Goal: Transaction & Acquisition: Subscribe to service/newsletter

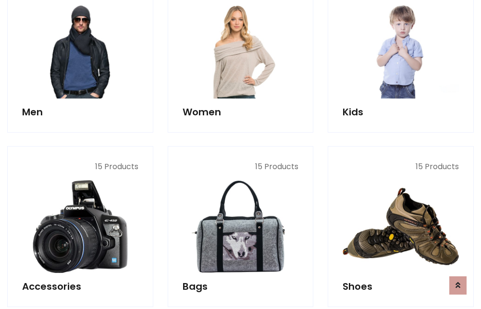
scroll to position [697, 0]
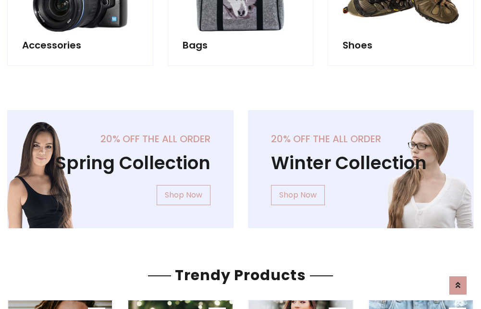
click at [241, 165] on div "20% off the all order Winter Collection Shop Now" at bounding box center [361, 176] width 241 height 133
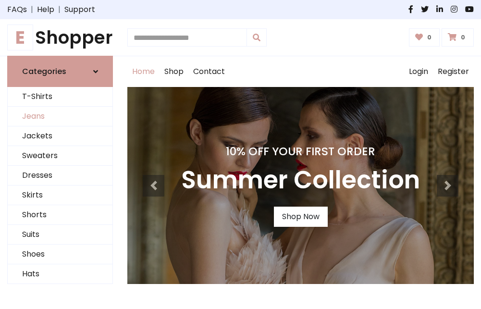
click at [60, 117] on link "Jeans" at bounding box center [60, 117] width 105 height 20
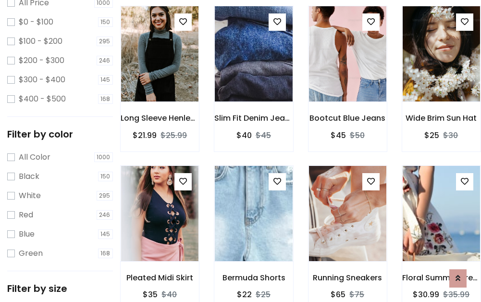
scroll to position [282, 0]
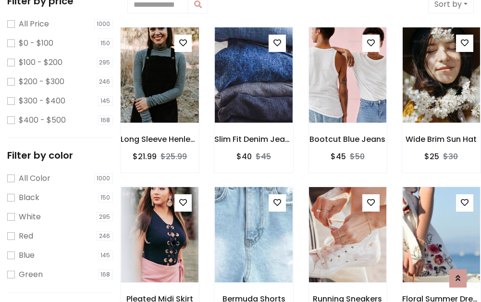
click at [159, 75] on img at bounding box center [159, 75] width 93 height 230
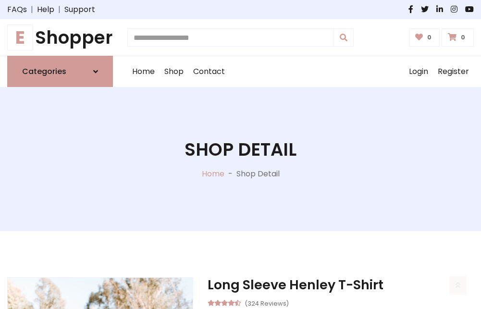
scroll to position [103, 0]
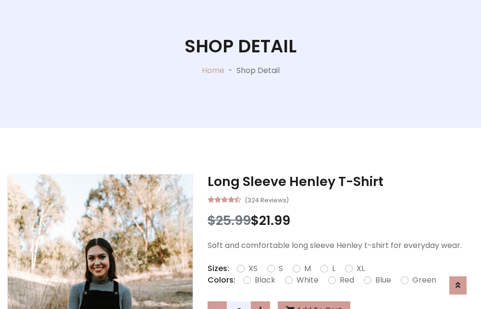
click at [345, 280] on label "Red" at bounding box center [347, 280] width 14 height 12
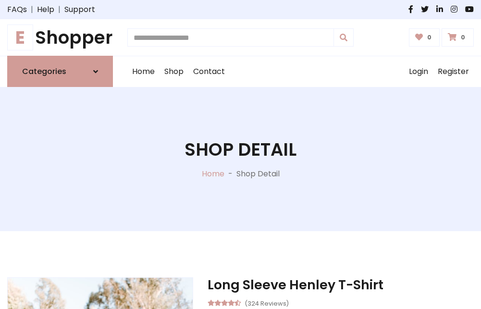
scroll to position [103, 0]
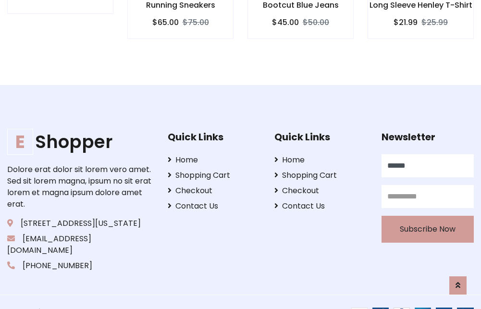
type input "******"
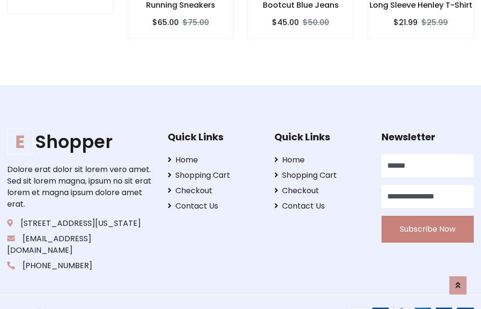
type input "**********"
click at [427, 218] on button "Subscribe Now" at bounding box center [427, 229] width 92 height 27
